Goal: Contribute content: Add original content to the website for others to see

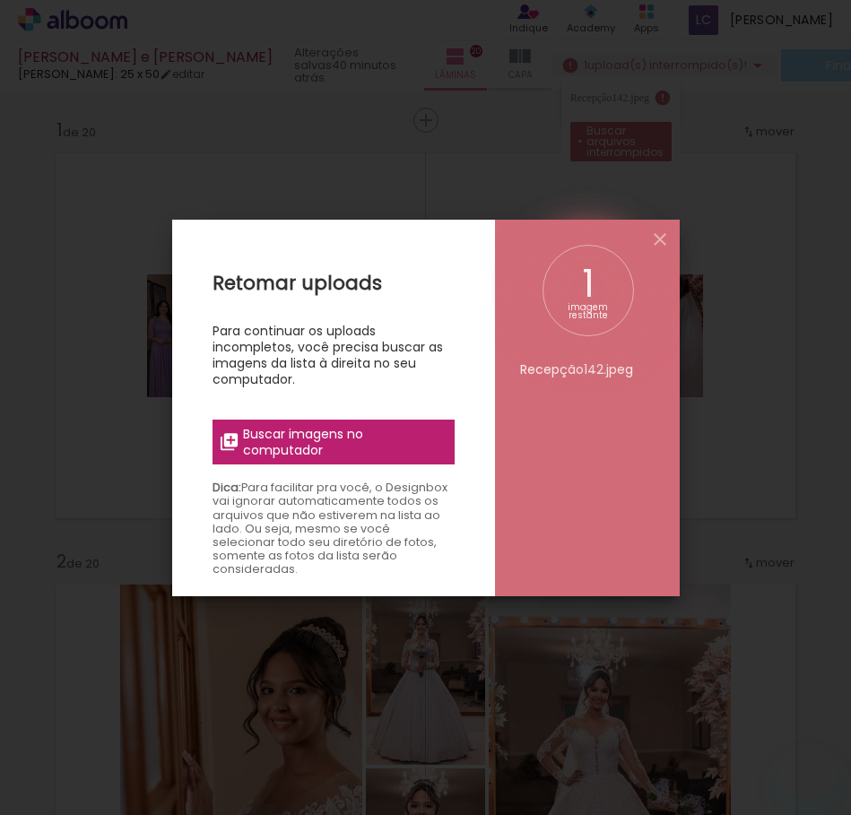
click at [340, 436] on span "Buscar imagens no computador" at bounding box center [343, 442] width 200 height 32
click at [0, 0] on input "file" at bounding box center [0, 0] width 0 height 0
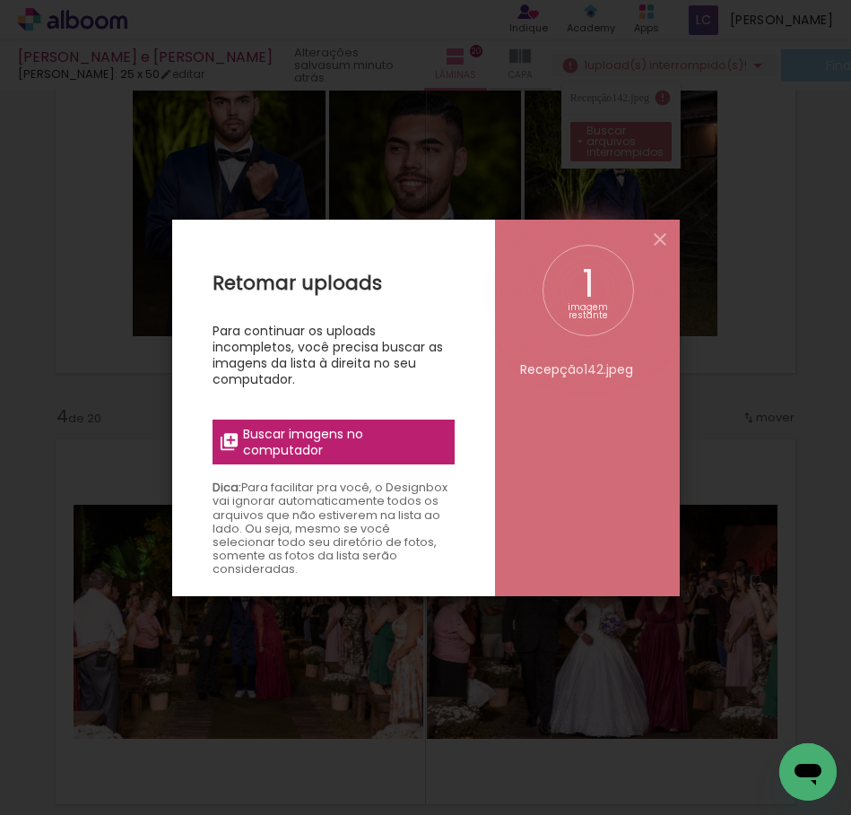
click at [322, 447] on span "Buscar imagens no computador" at bounding box center [343, 442] width 200 height 32
click at [0, 0] on input "file" at bounding box center [0, 0] width 0 height 0
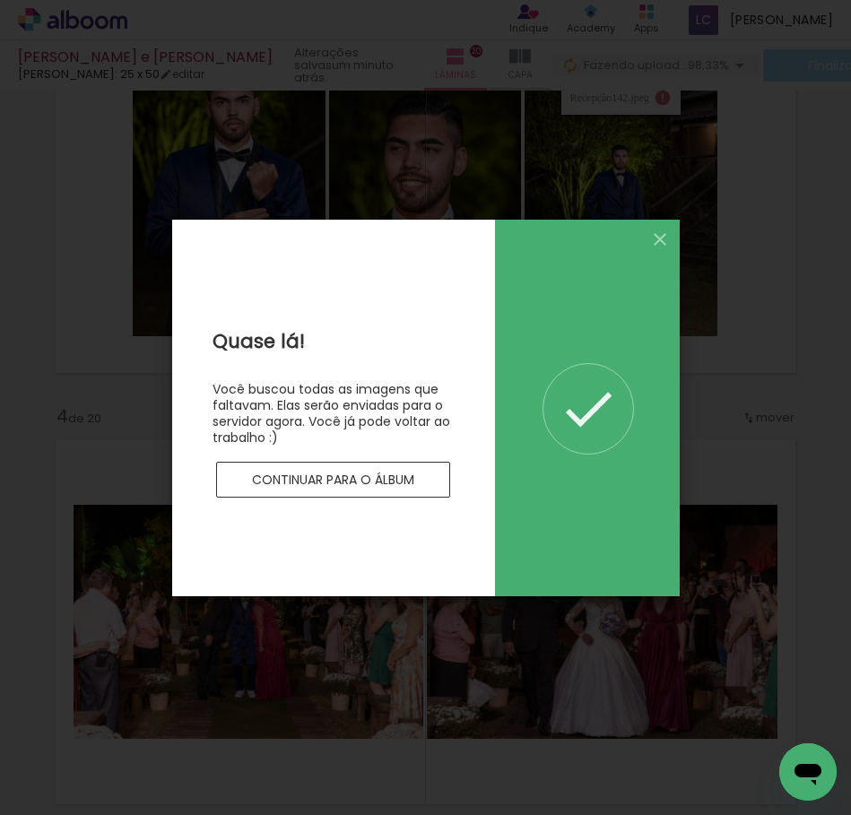
click at [0, 0] on slot "Continuar para o álbum" at bounding box center [0, 0] width 0 height 0
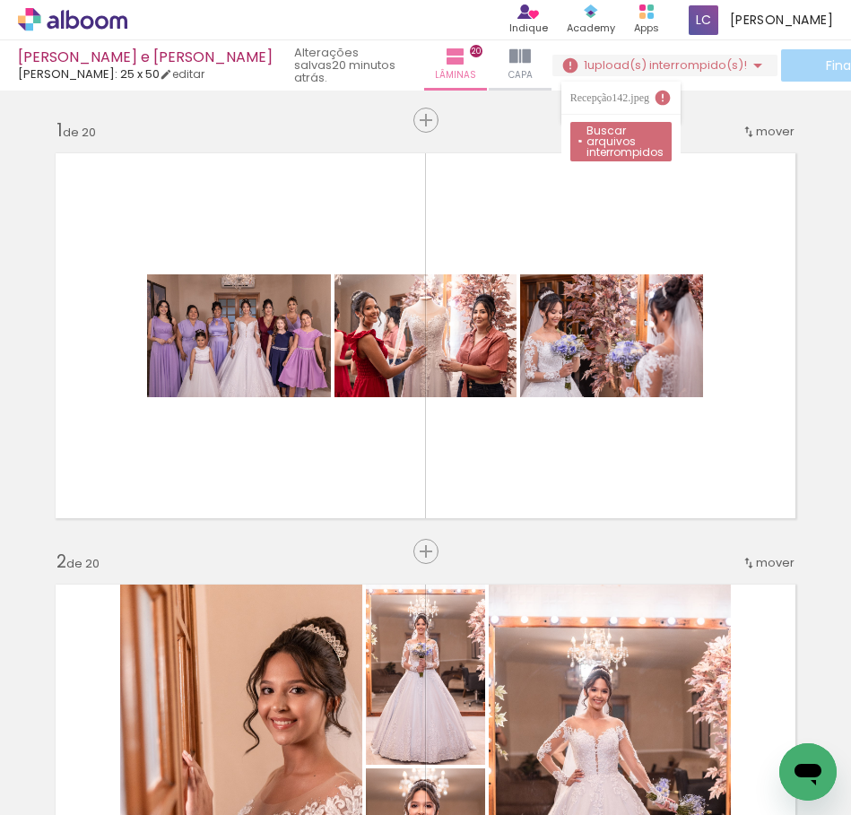
scroll to position [1008, 0]
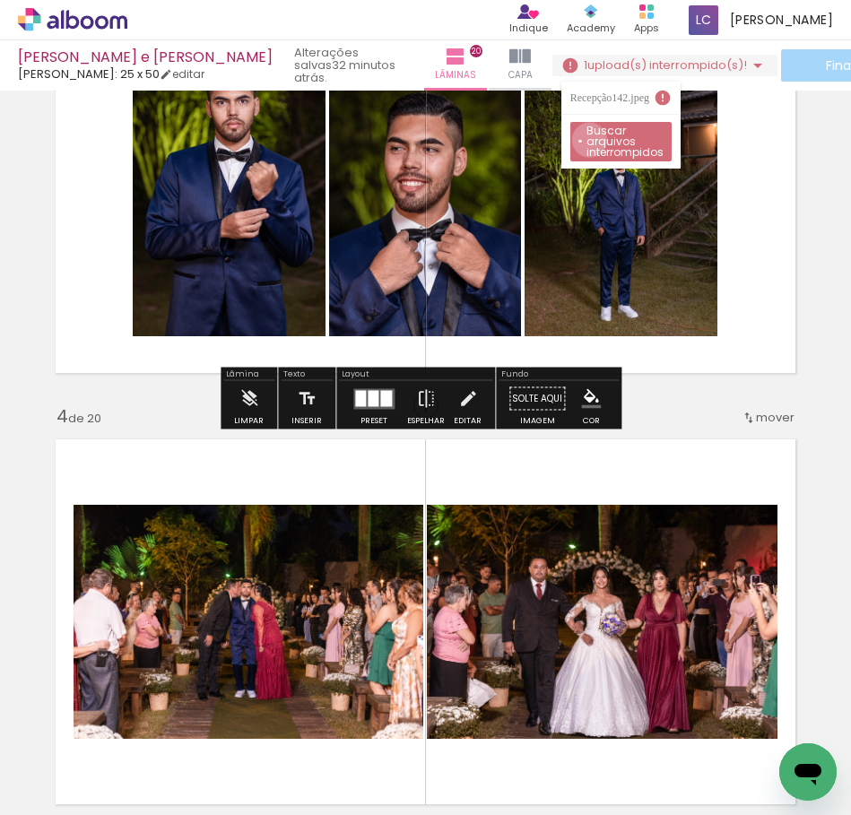
click at [0, 0] on slot "Buscar arquivos interrompidos" at bounding box center [0, 0] width 0 height 0
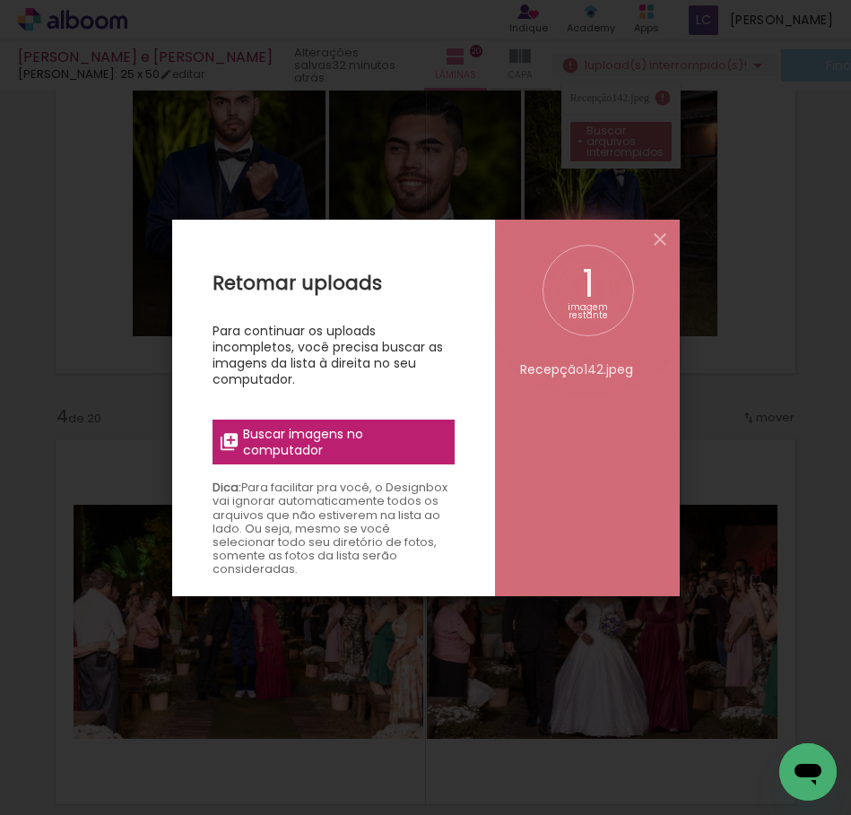
click at [359, 438] on span "Buscar imagens no computador" at bounding box center [343, 442] width 200 height 32
click at [0, 0] on input "file" at bounding box center [0, 0] width 0 height 0
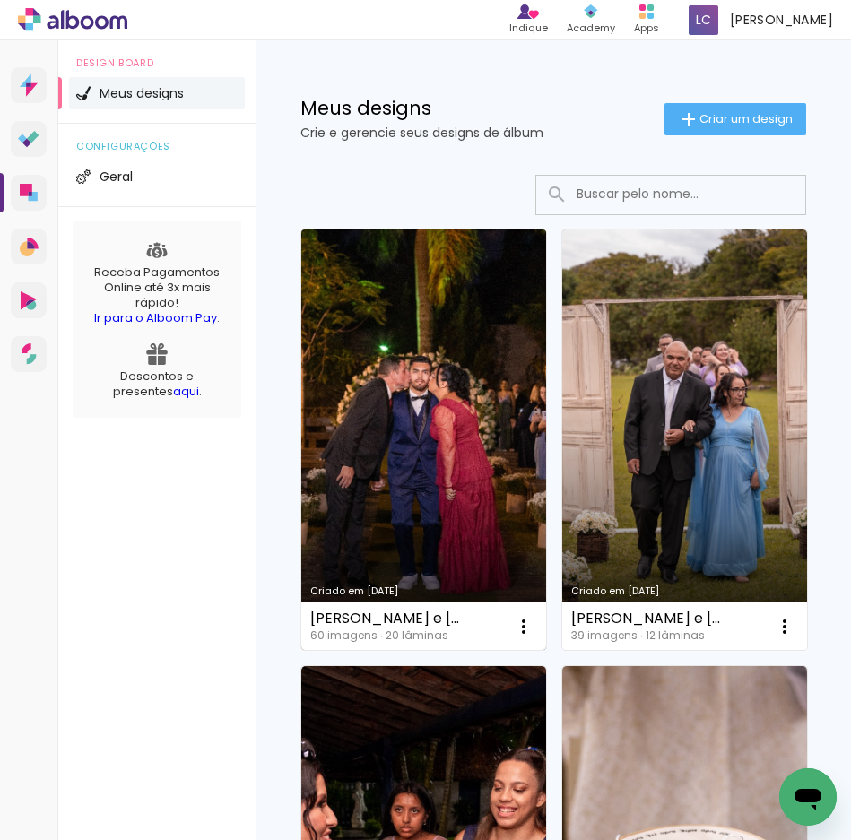
click at [442, 344] on link "Criado em [DATE]" at bounding box center [423, 439] width 245 height 420
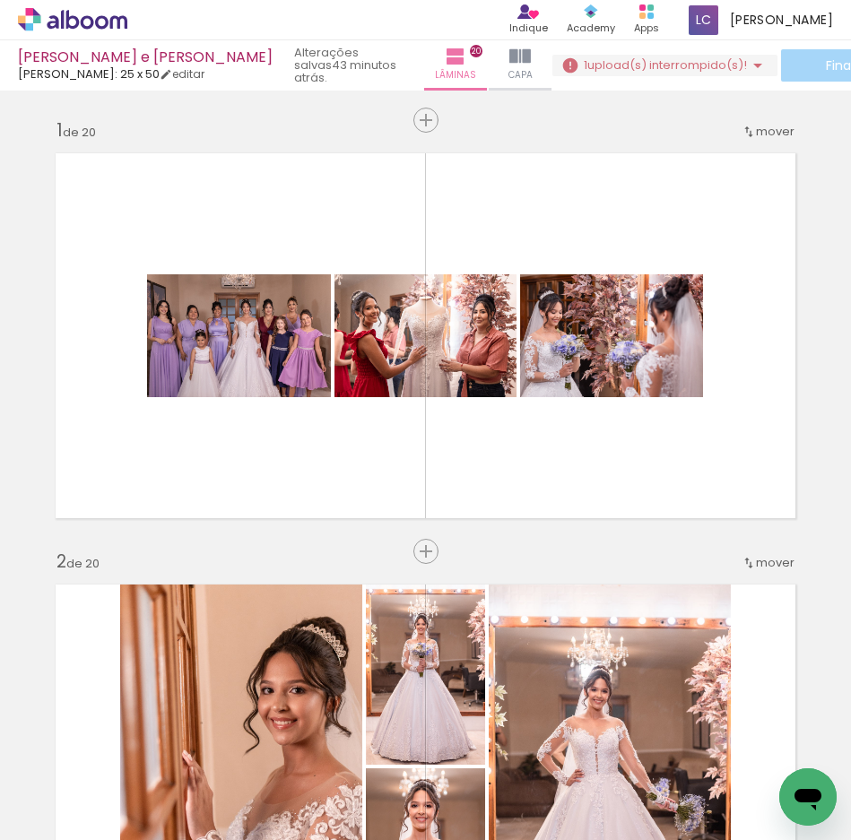
click at [641, 64] on span "upload(s) interrompido(s)!" at bounding box center [667, 64] width 160 height 17
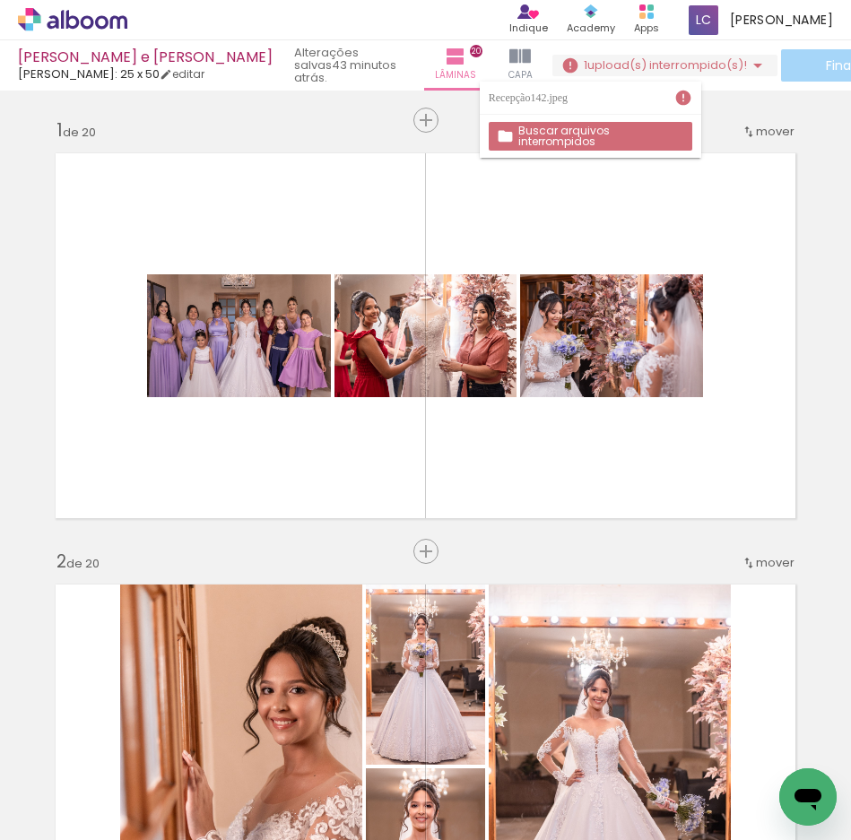
click at [0, 0] on slot "Buscar arquivos interrompidos" at bounding box center [0, 0] width 0 height 0
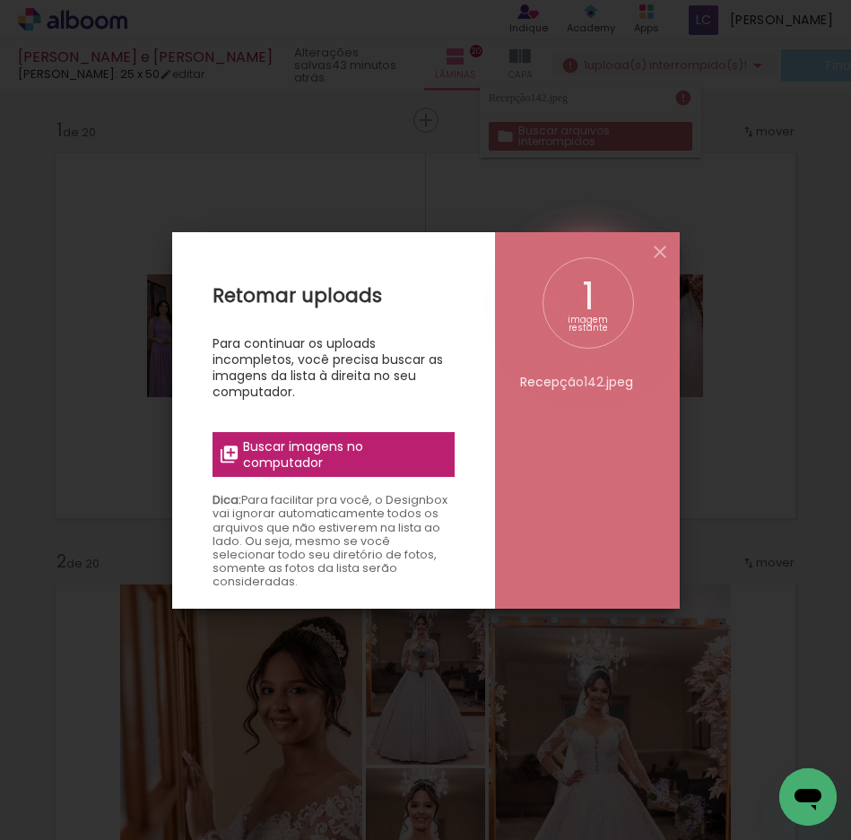
click at [375, 454] on span "Buscar imagens no computador" at bounding box center [343, 454] width 200 height 32
click at [0, 0] on input "file" at bounding box center [0, 0] width 0 height 0
